Goal: Task Accomplishment & Management: Use online tool/utility

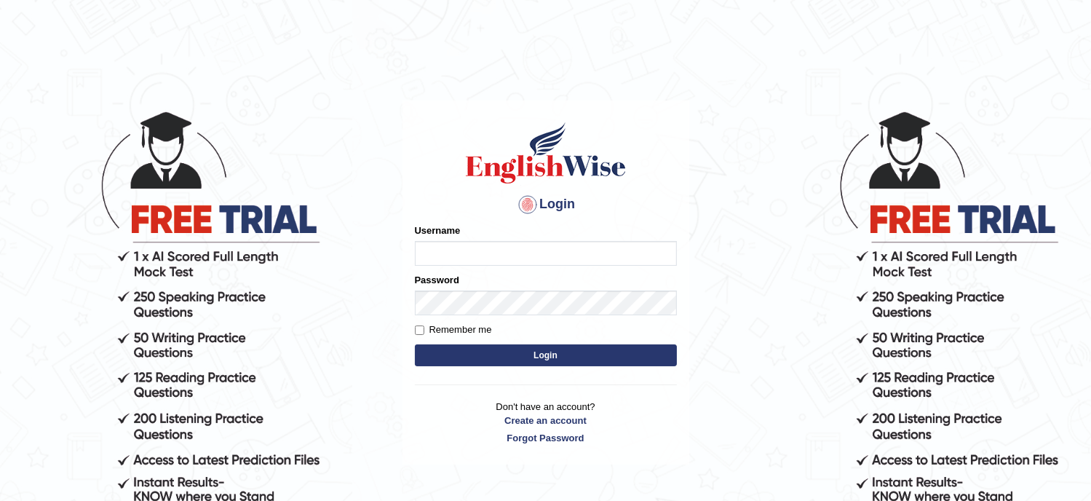
type input "Tanziral"
click at [529, 358] on button "Login" at bounding box center [546, 355] width 262 height 22
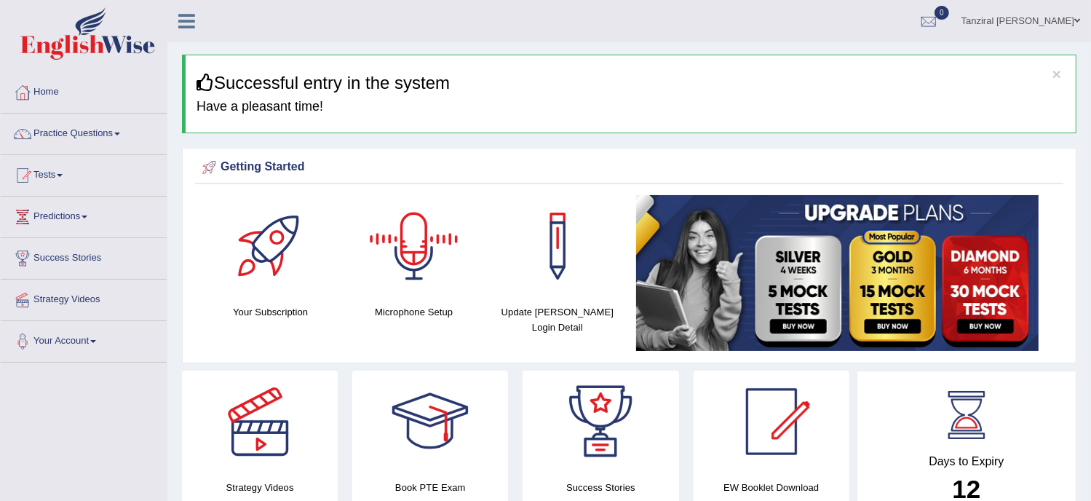
click at [408, 276] on div at bounding box center [414, 246] width 102 height 102
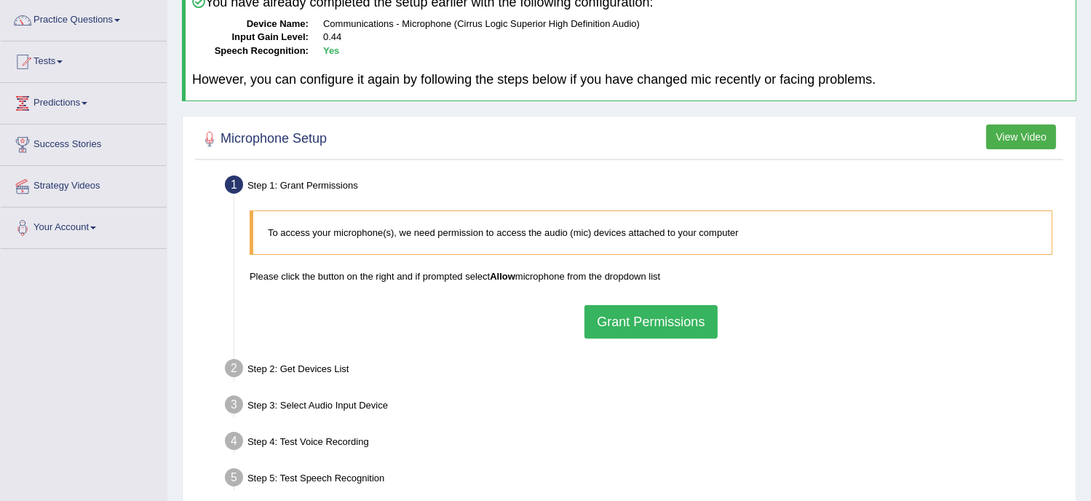
scroll to position [118, 0]
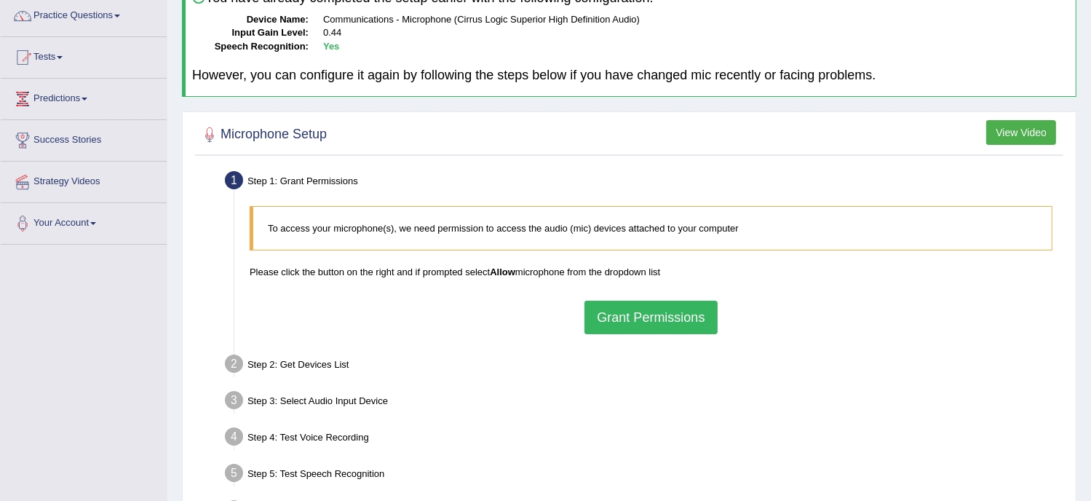
click at [631, 315] on button "Grant Permissions" at bounding box center [651, 317] width 133 height 33
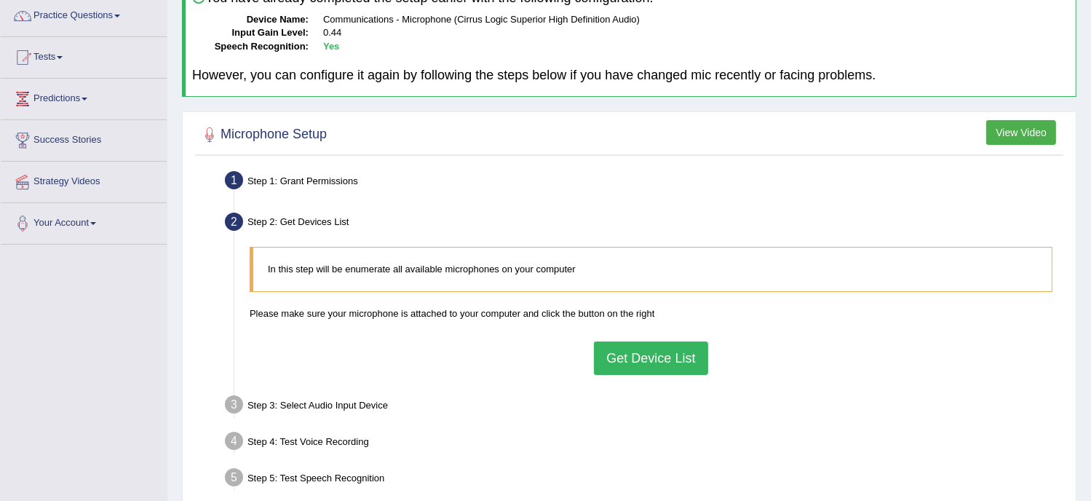
click at [652, 363] on button "Get Device List" at bounding box center [651, 357] width 114 height 33
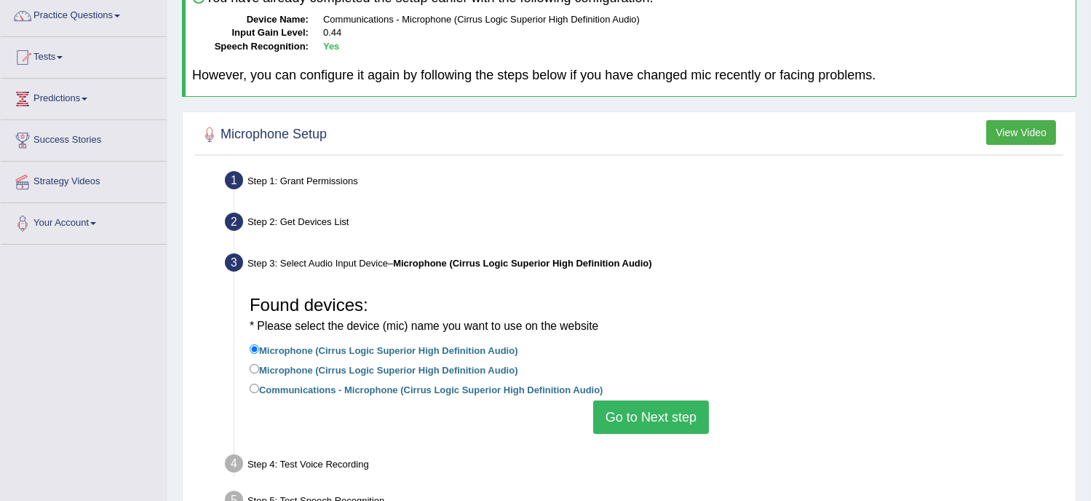
click at [652, 422] on button "Go to Next step" at bounding box center [651, 416] width 116 height 33
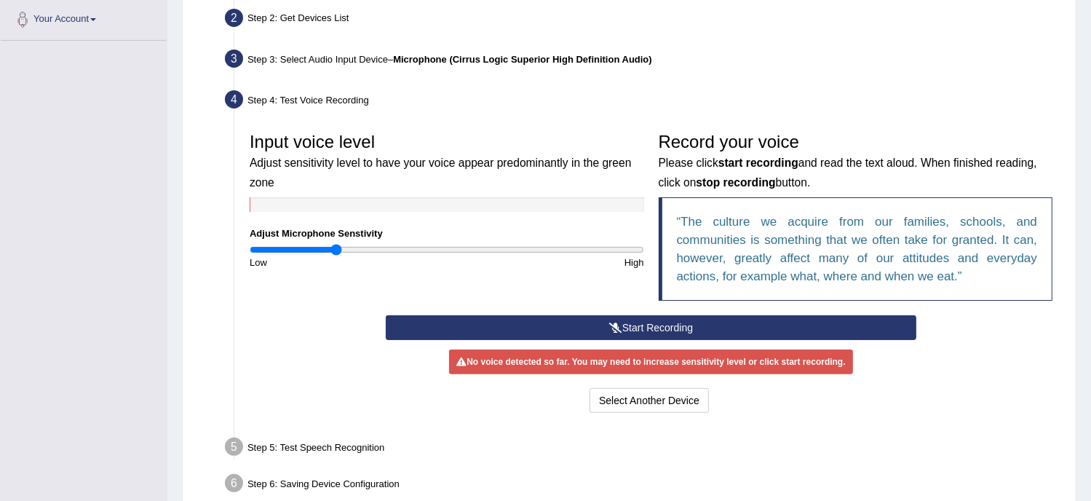
scroll to position [323, 0]
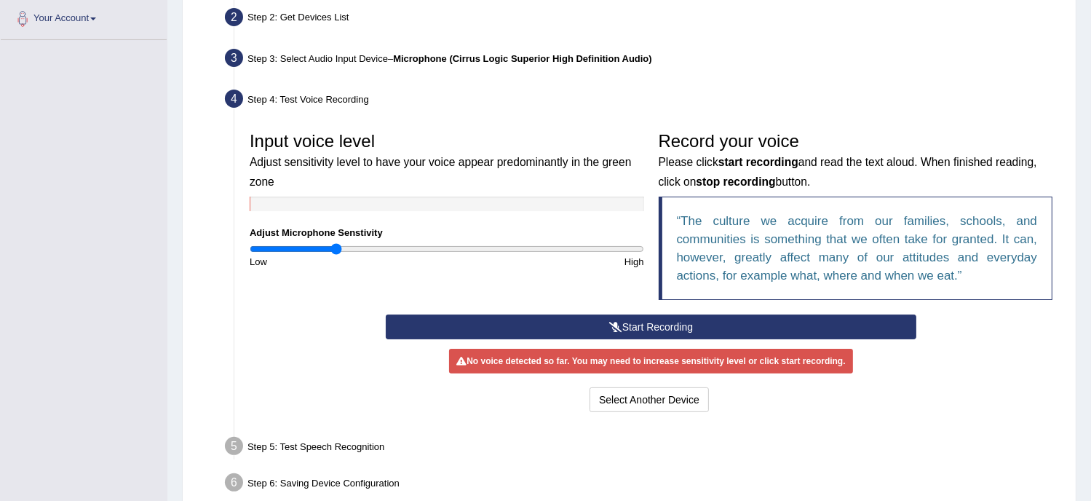
click at [656, 325] on button "Start Recording" at bounding box center [651, 327] width 531 height 25
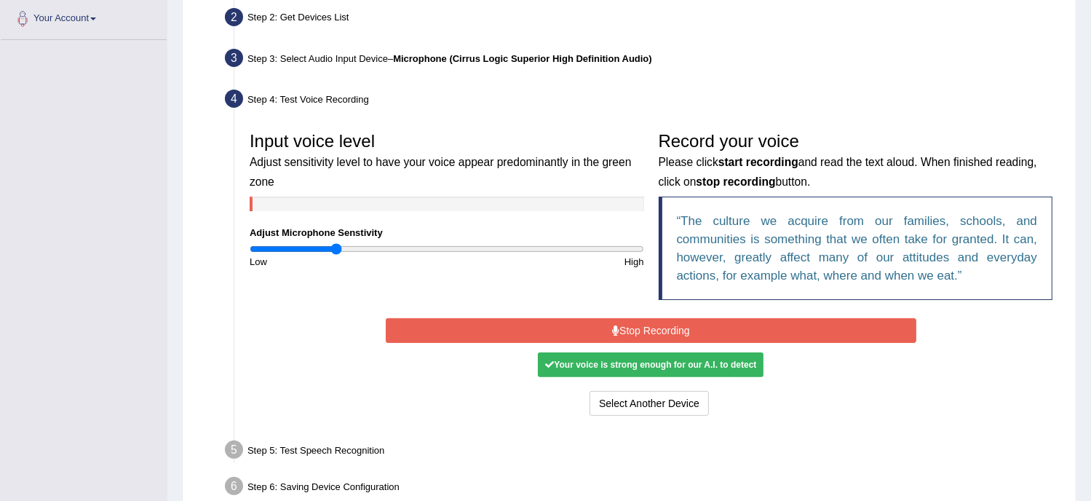
click at [656, 325] on button "Stop Recording" at bounding box center [651, 330] width 531 height 25
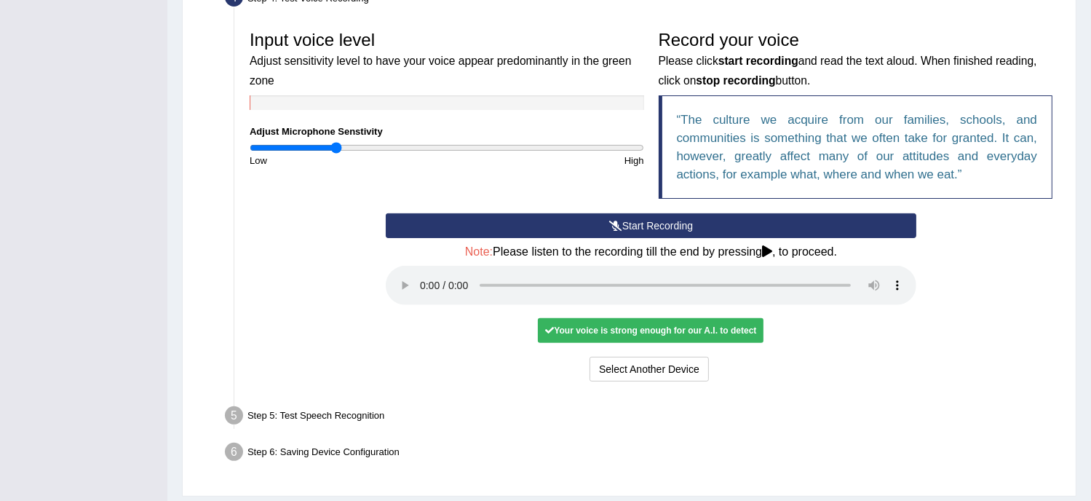
scroll to position [425, 0]
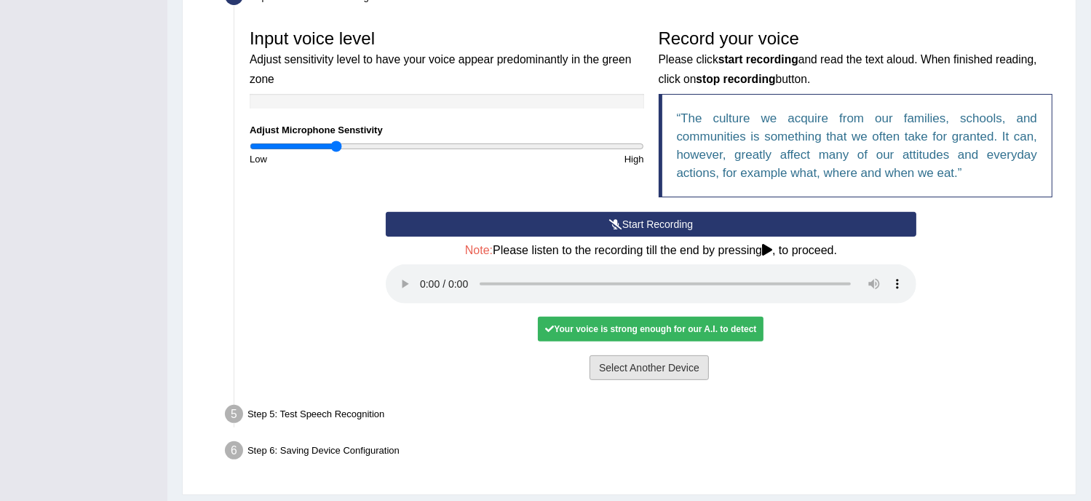
click at [667, 366] on button "Select Another Device" at bounding box center [649, 367] width 119 height 25
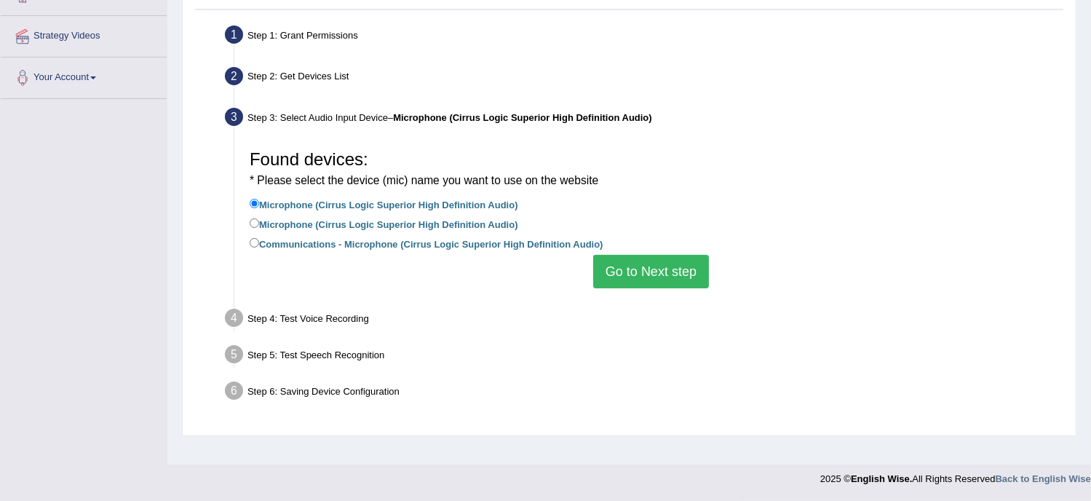
scroll to position [264, 0]
click at [255, 224] on input "Microphone (Cirrus Logic Superior High Definition Audio)" at bounding box center [254, 222] width 9 height 9
radio input "true"
click at [650, 276] on button "Go to Next step" at bounding box center [651, 271] width 116 height 33
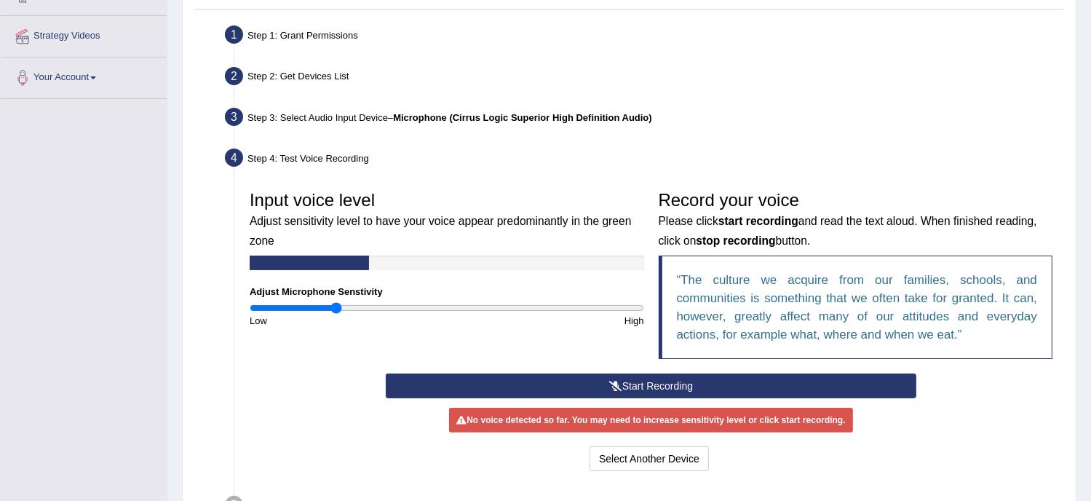
click at [640, 390] on button "Start Recording" at bounding box center [651, 386] width 531 height 25
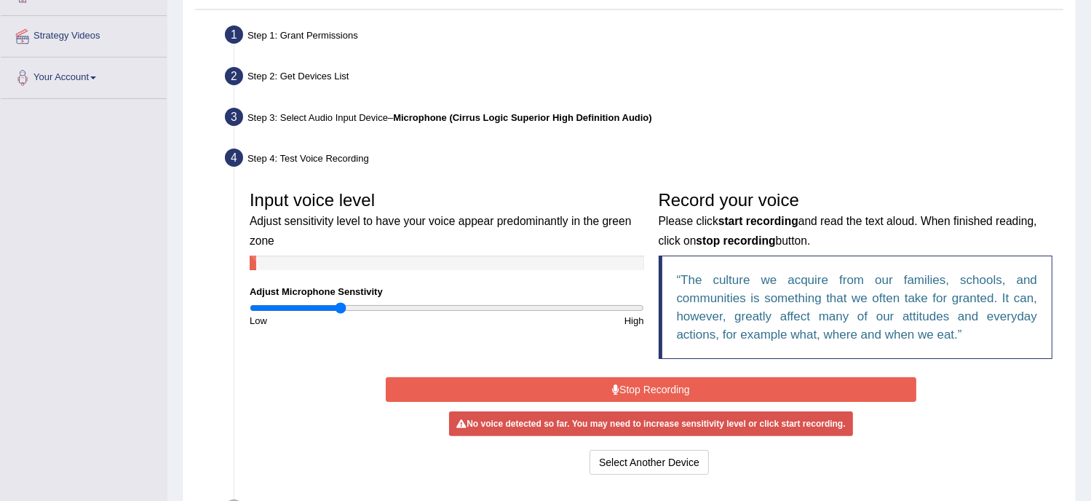
type input "0.44"
click at [336, 302] on input "range" at bounding box center [447, 308] width 395 height 12
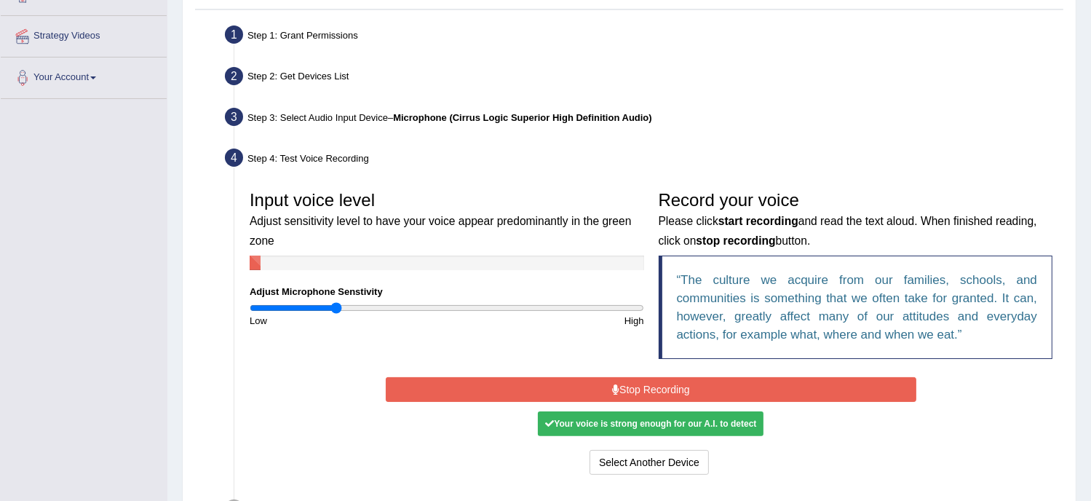
click at [620, 389] on button "Stop Recording" at bounding box center [651, 389] width 531 height 25
